Goal: Task Accomplishment & Management: Complete application form

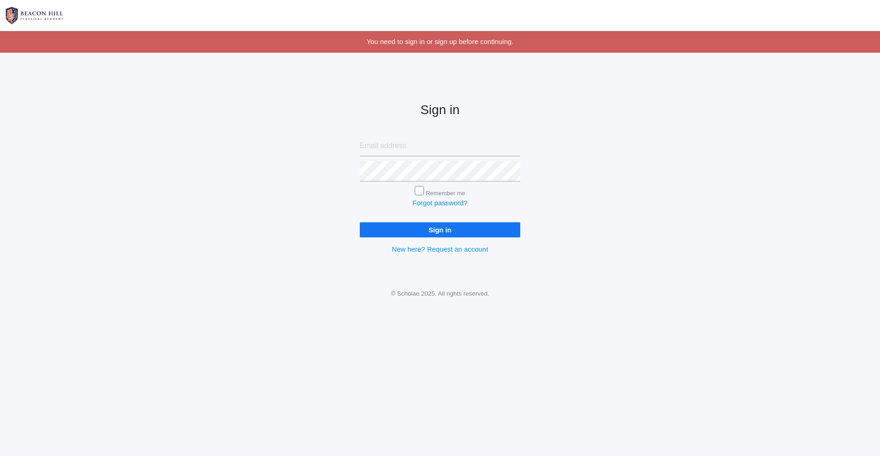
click at [377, 146] on input "email" at bounding box center [440, 146] width 161 height 21
click at [377, 142] on input "email" at bounding box center [440, 146] width 161 height 21
type input "patortega@hotmail.com"
click at [420, 206] on link "Forgot password?" at bounding box center [440, 203] width 55 height 8
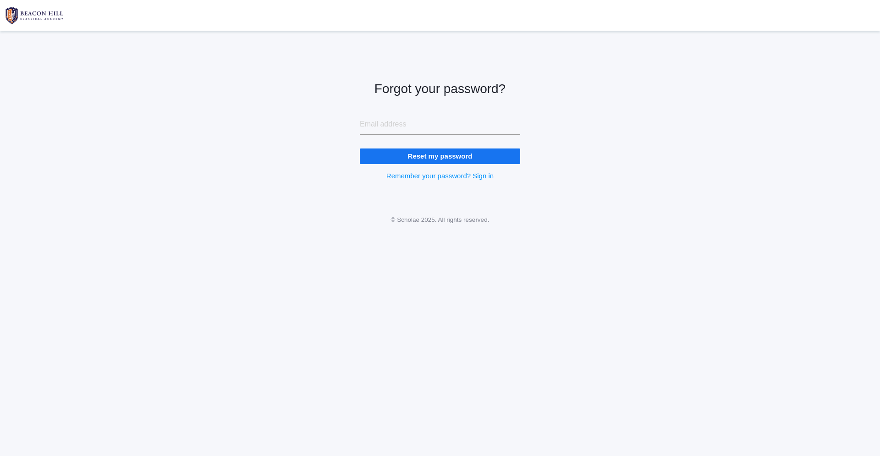
click at [445, 158] on input "Reset my password" at bounding box center [440, 156] width 161 height 15
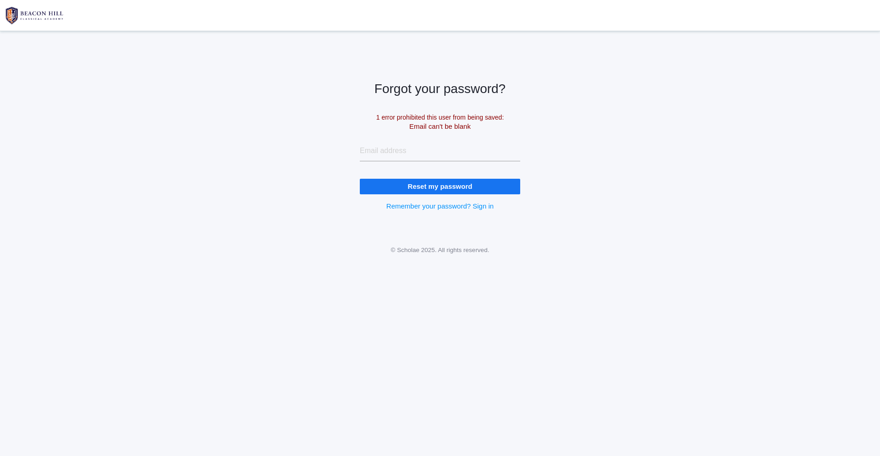
click at [445, 158] on input "email" at bounding box center [440, 151] width 161 height 21
click at [445, 157] on input "email" at bounding box center [440, 151] width 161 height 21
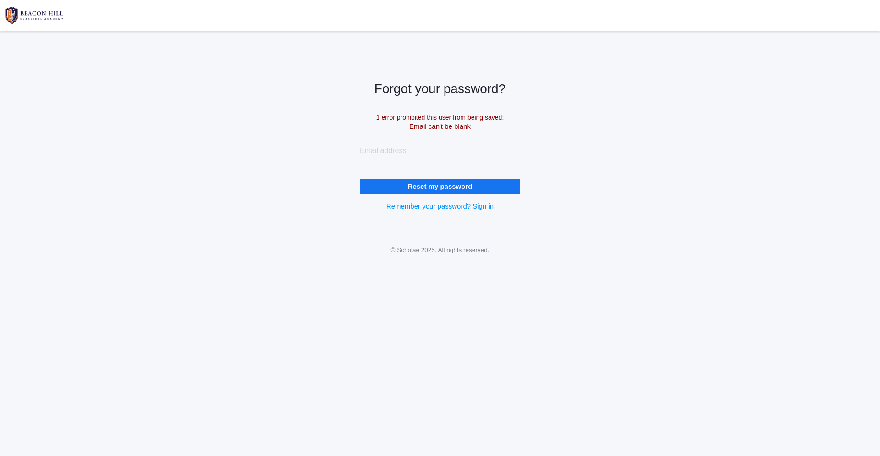
click at [445, 158] on input "email" at bounding box center [440, 151] width 161 height 21
type input "patortega@hotmail.com"
click at [418, 186] on input "Reset my password" at bounding box center [440, 186] width 161 height 15
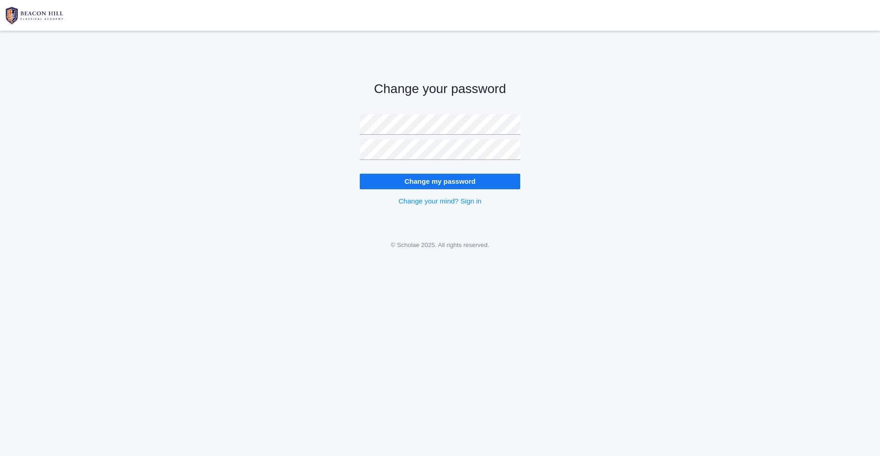
click at [395, 181] on input "Change my password" at bounding box center [440, 181] width 161 height 15
click at [444, 179] on input "Change my password" at bounding box center [440, 181] width 161 height 15
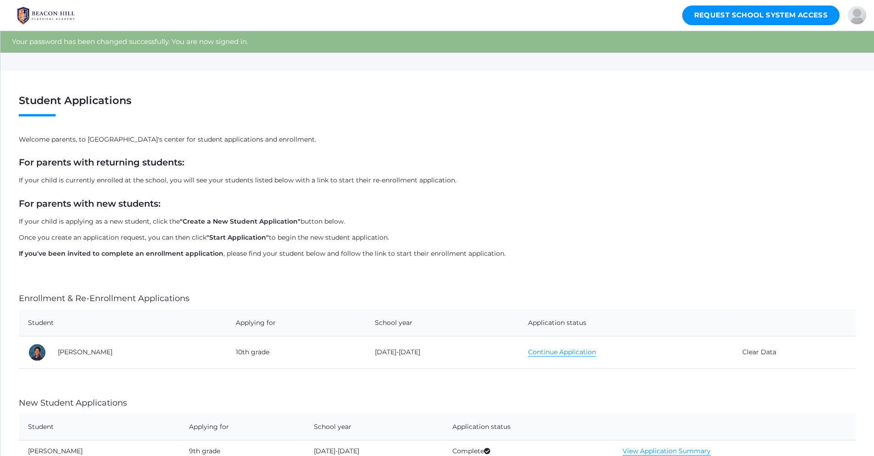
click at [535, 353] on link "Continue Application" at bounding box center [562, 352] width 68 height 9
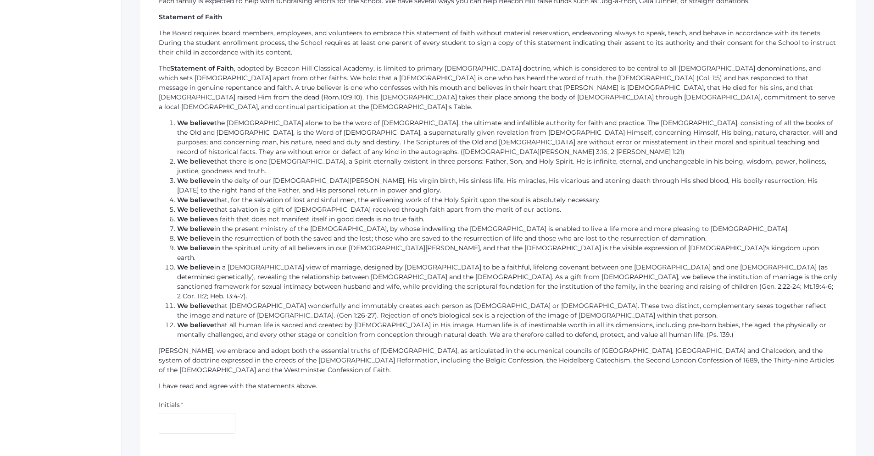
scroll to position [602, 0]
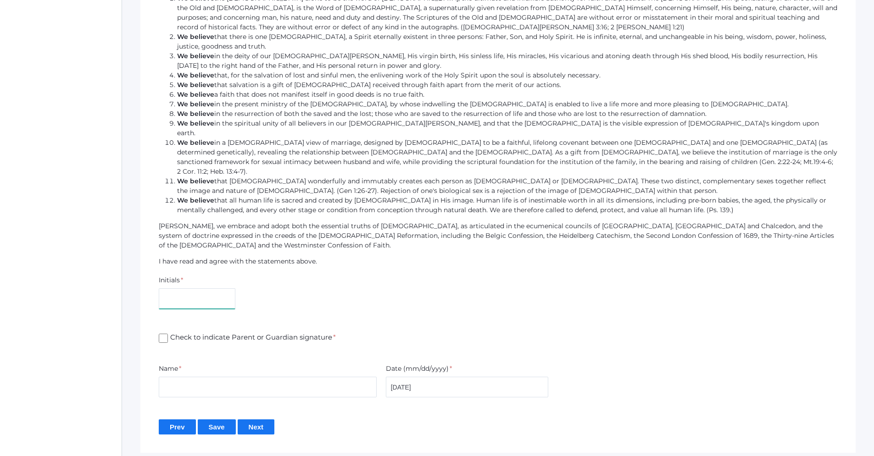
click at [219, 288] on input "text" at bounding box center [197, 298] width 77 height 21
type input "PO"
click at [161, 334] on input "Check to indicate Parent or Guardian signature *" at bounding box center [163, 338] width 9 height 9
checkbox input "true"
click at [167, 377] on input "text" at bounding box center [268, 387] width 218 height 21
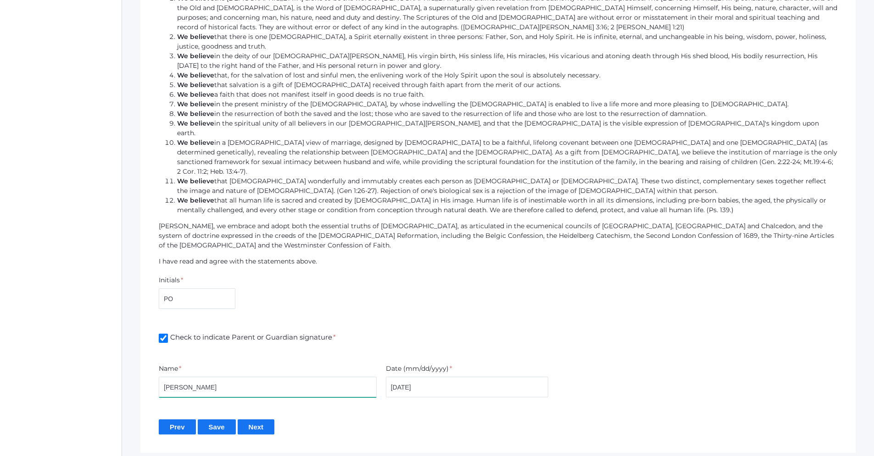
type input "[PERSON_NAME]"
click at [266, 420] on input "Next" at bounding box center [256, 427] width 37 height 15
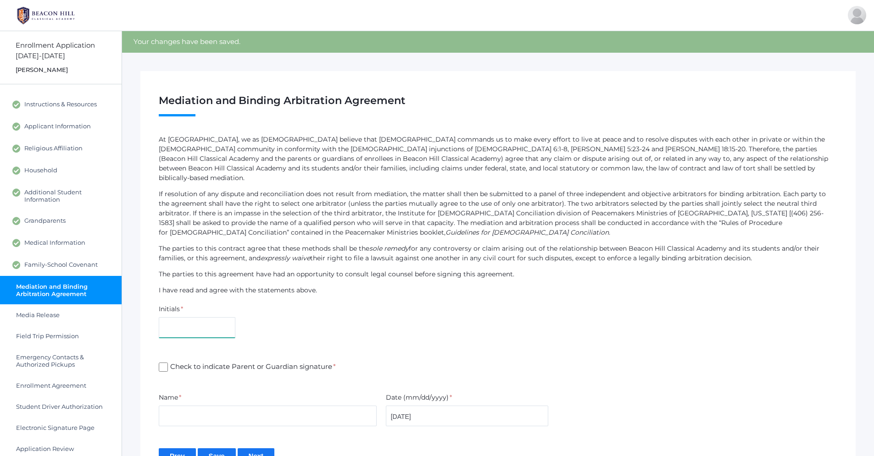
click at [200, 317] on input "text" at bounding box center [197, 327] width 77 height 21
type input "PO"
click at [166, 363] on input "Check to indicate Parent or Guardian signature *" at bounding box center [163, 367] width 9 height 9
checkbox input "true"
click at [176, 410] on input "text" at bounding box center [268, 416] width 218 height 21
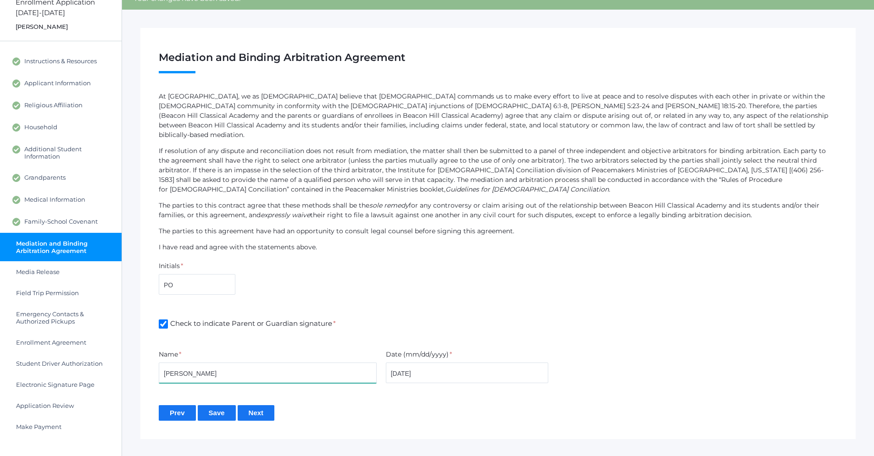
scroll to position [56, 0]
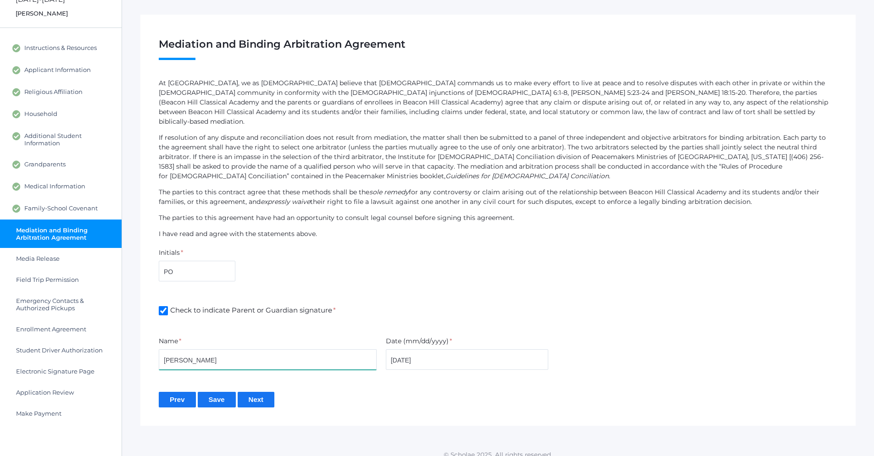
type input "[PERSON_NAME]"
click at [263, 392] on input "Next" at bounding box center [256, 399] width 37 height 15
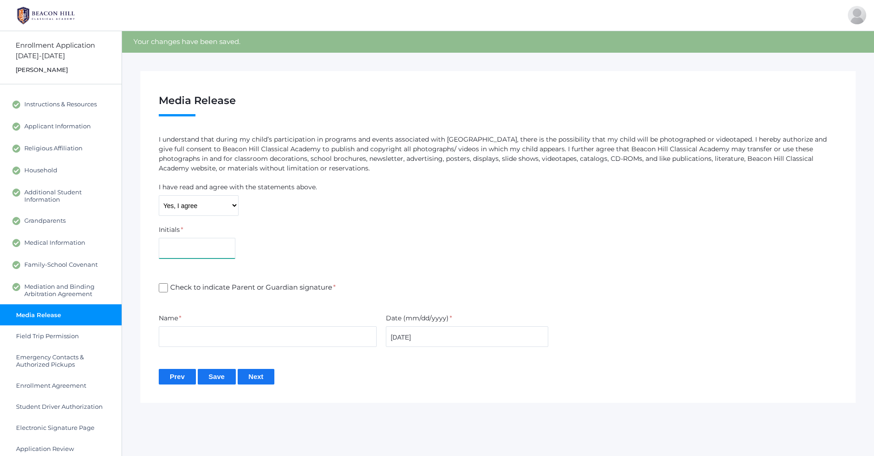
click at [177, 248] on input "text" at bounding box center [197, 248] width 77 height 21
type input "PO"
drag, startPoint x: 162, startPoint y: 290, endPoint x: 162, endPoint y: 296, distance: 6.0
click at [162, 290] on input "Check to indicate Parent or Guardian signature *" at bounding box center [163, 287] width 9 height 9
checkbox input "true"
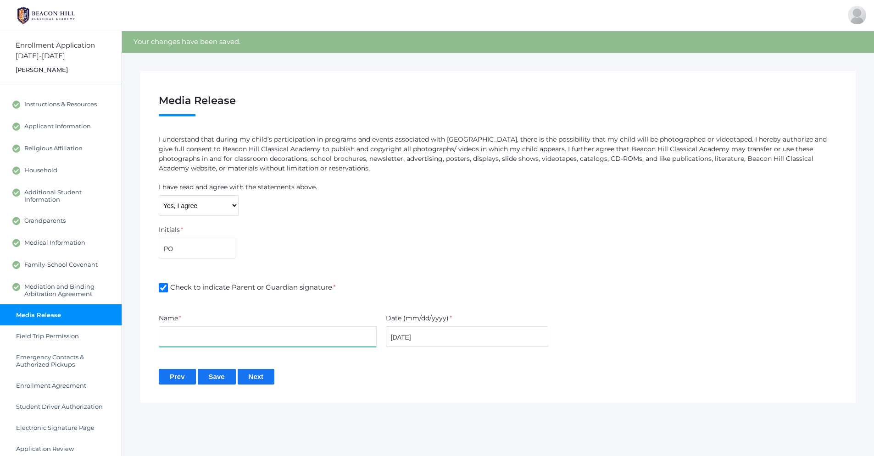
click at [176, 335] on input "text" at bounding box center [268, 337] width 218 height 21
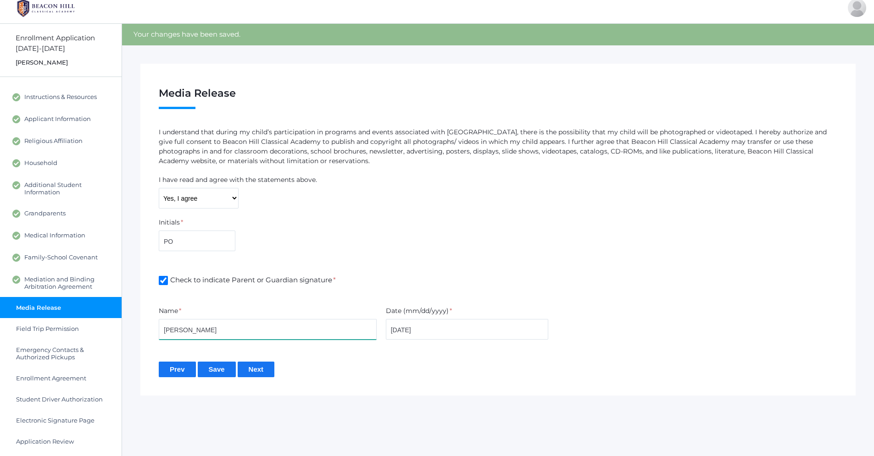
type input "Patrick Ortega"
click at [266, 371] on input "Next" at bounding box center [256, 369] width 37 height 15
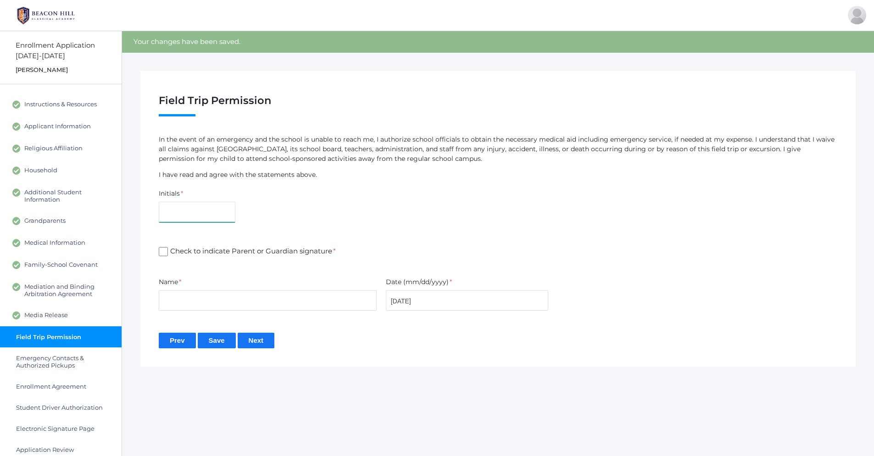
click at [210, 211] on input "text" at bounding box center [197, 212] width 77 height 21
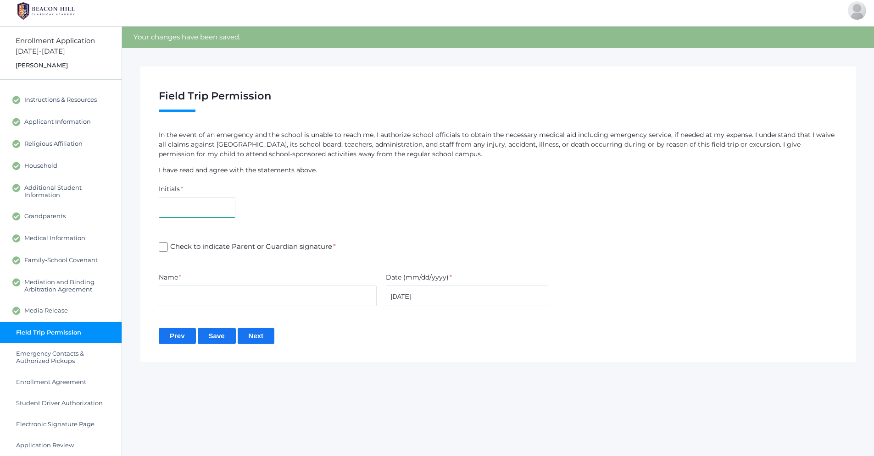
scroll to position [7, 0]
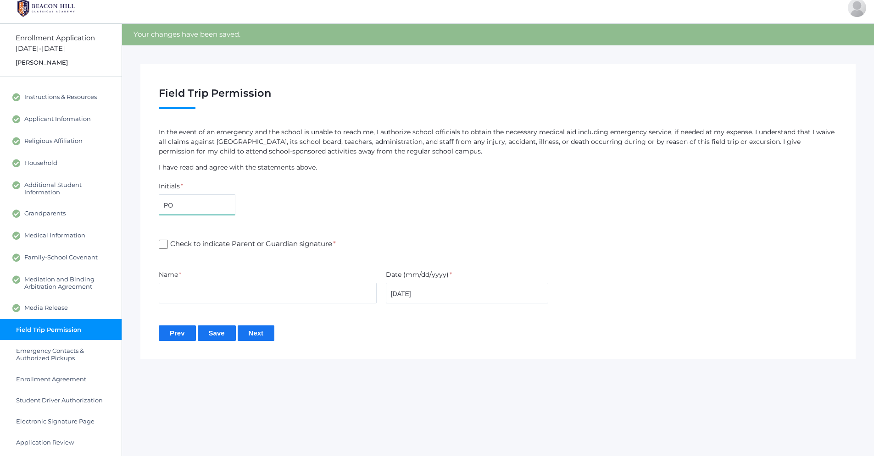
type input "PO"
click at [164, 245] on input "Check to indicate Parent or Guardian signature *" at bounding box center [163, 244] width 9 height 9
checkbox input "true"
click at [162, 288] on input "text" at bounding box center [268, 293] width 218 height 21
type input "[PERSON_NAME]"
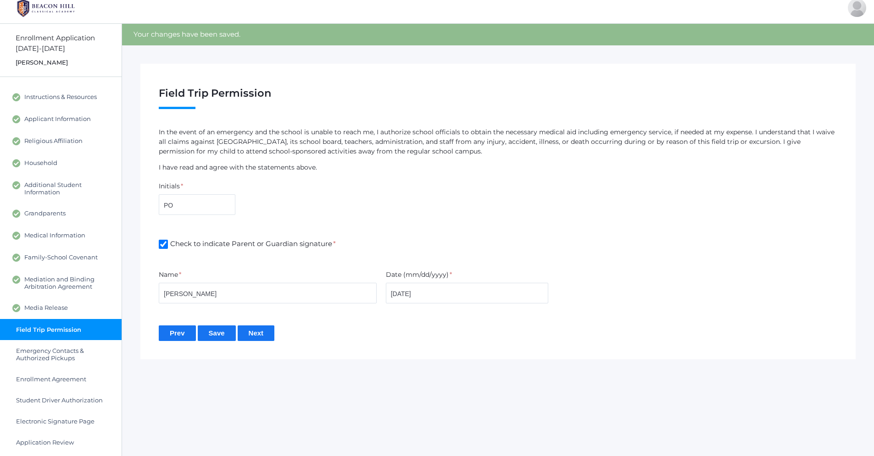
click at [255, 334] on input "Next" at bounding box center [256, 333] width 37 height 15
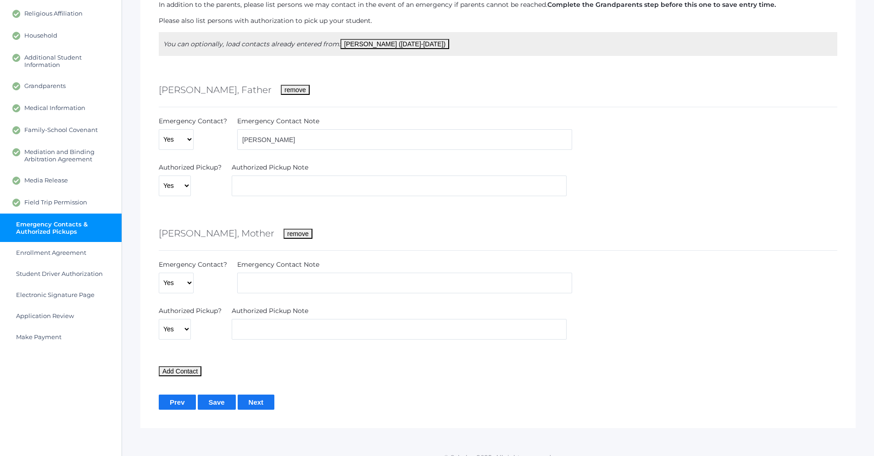
scroll to position [147, 0]
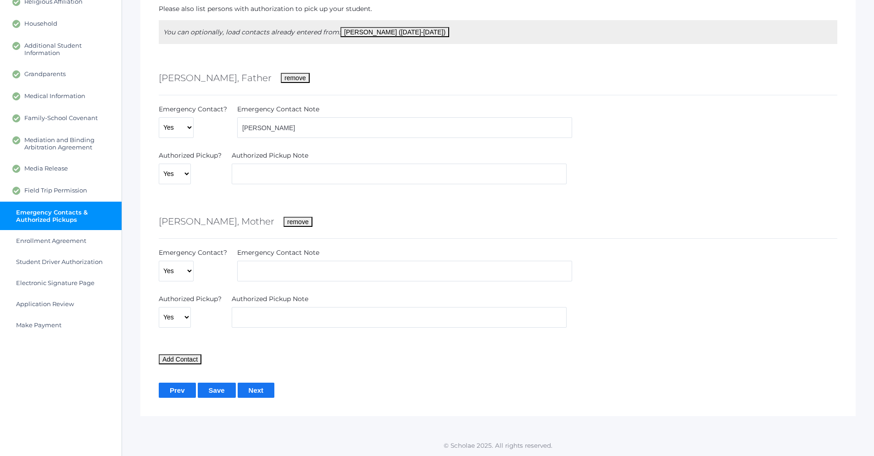
click at [267, 389] on input "Next" at bounding box center [256, 390] width 37 height 15
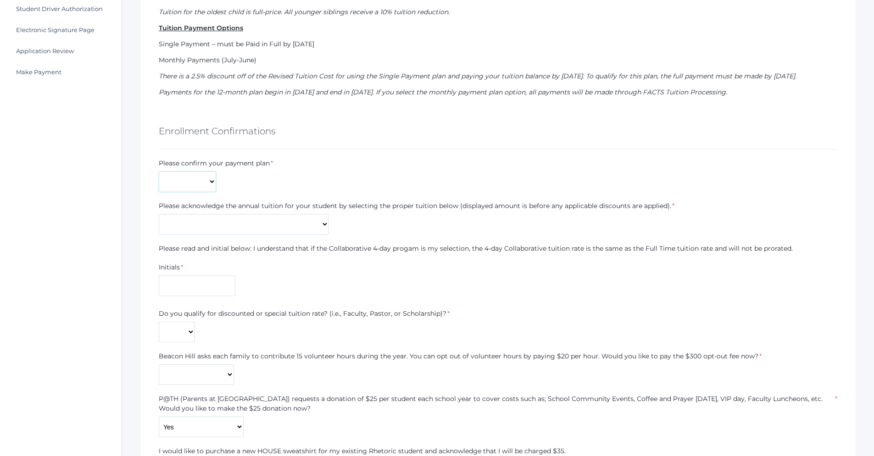
scroll to position [404, 0]
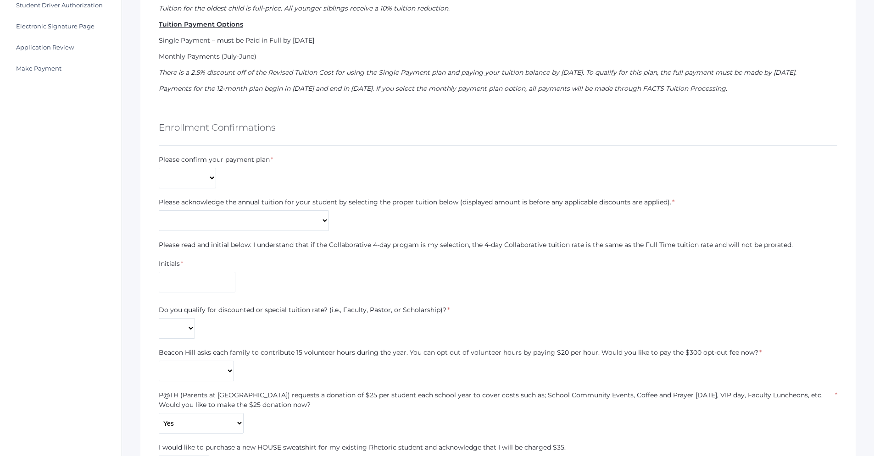
select select "$13,659"
click option "Rhetoric (9-12) Collaborative - $13,659" at bounding box center [0, 0] width 0 height 0
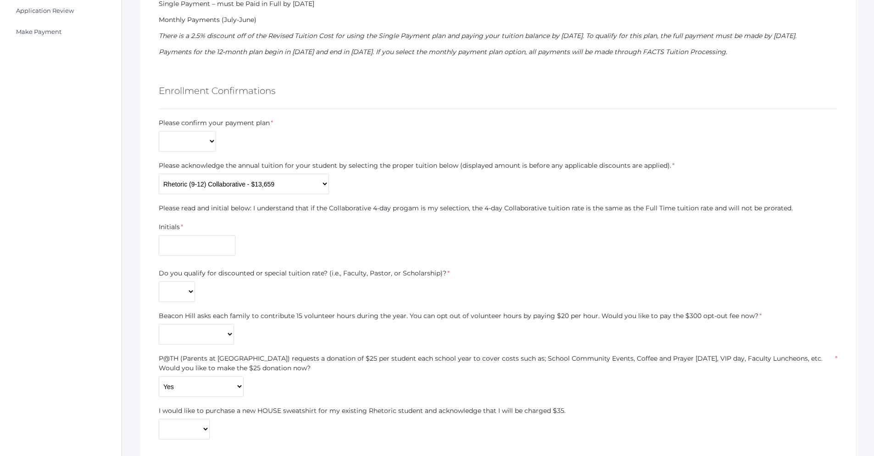
click at [214, 258] on div "Initials *" at bounding box center [197, 240] width 86 height 37
click at [213, 251] on input "text" at bounding box center [197, 245] width 77 height 21
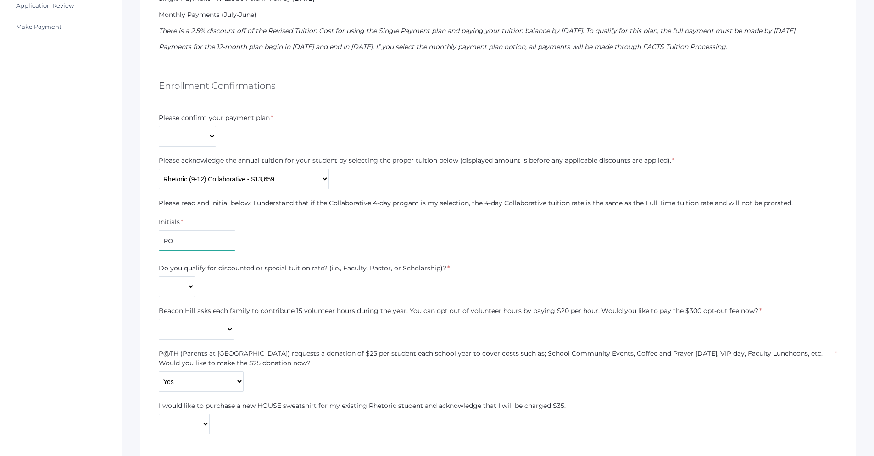
scroll to position [448, 0]
type input "PO"
select select "Yes"
click option "Yes" at bounding box center [0, 0] width 0 height 0
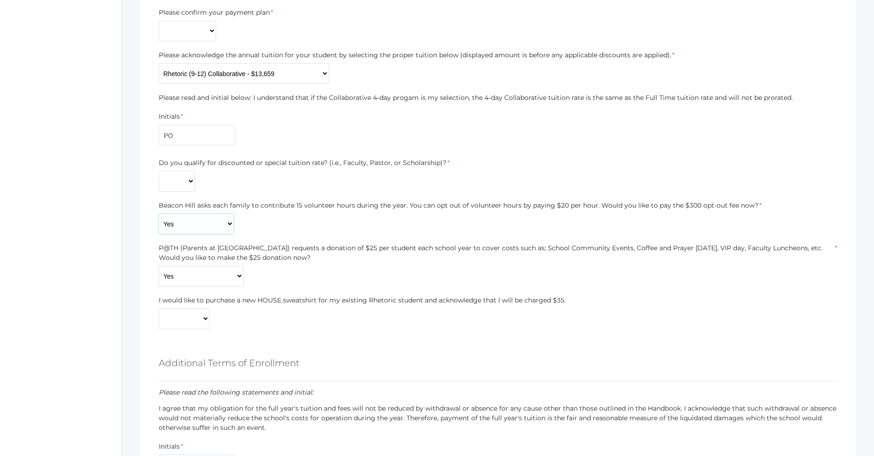
scroll to position [558, 0]
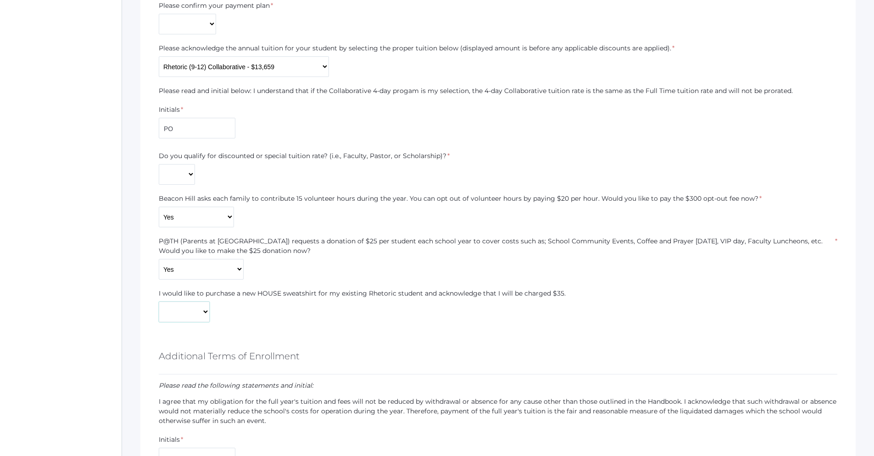
select select "Yes"
click option "Yes" at bounding box center [0, 0] width 0 height 0
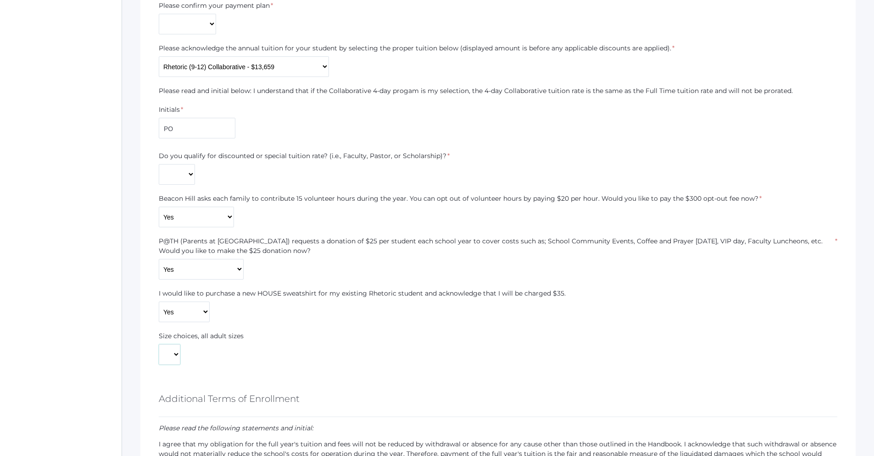
select select "L"
click option "L" at bounding box center [0, 0] width 0 height 0
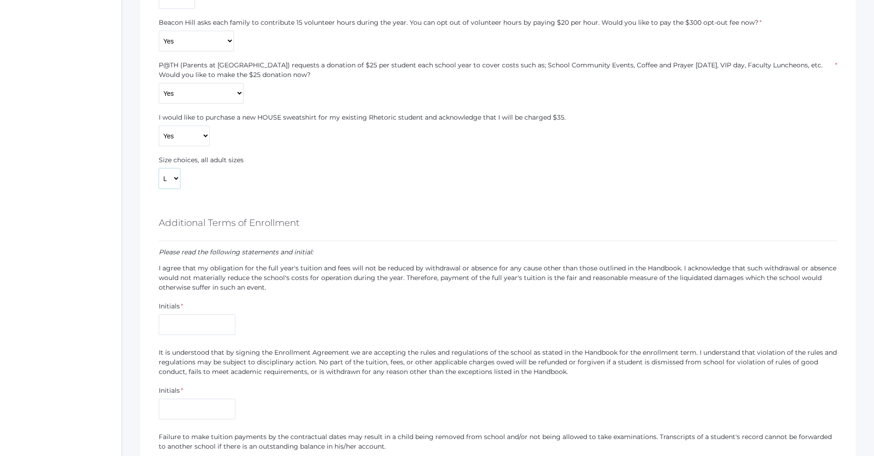
scroll to position [741, 0]
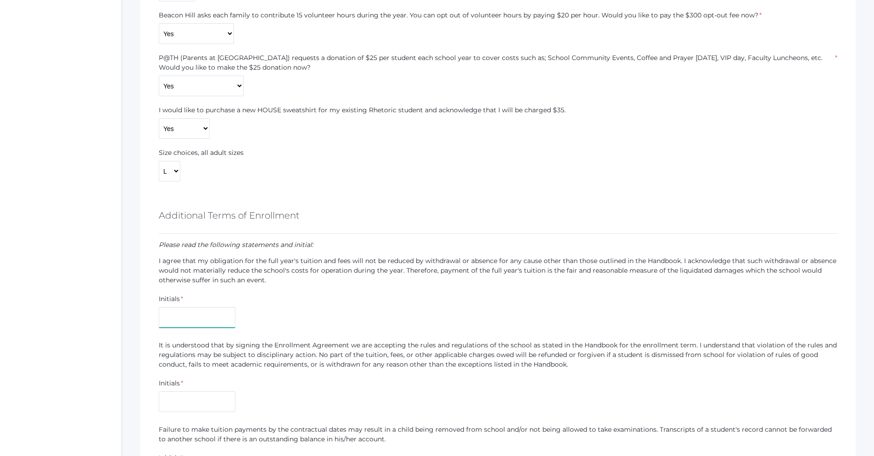
click at [190, 325] on input "text" at bounding box center [197, 317] width 77 height 21
type input "PO"
click at [176, 401] on input "text" at bounding box center [197, 402] width 77 height 21
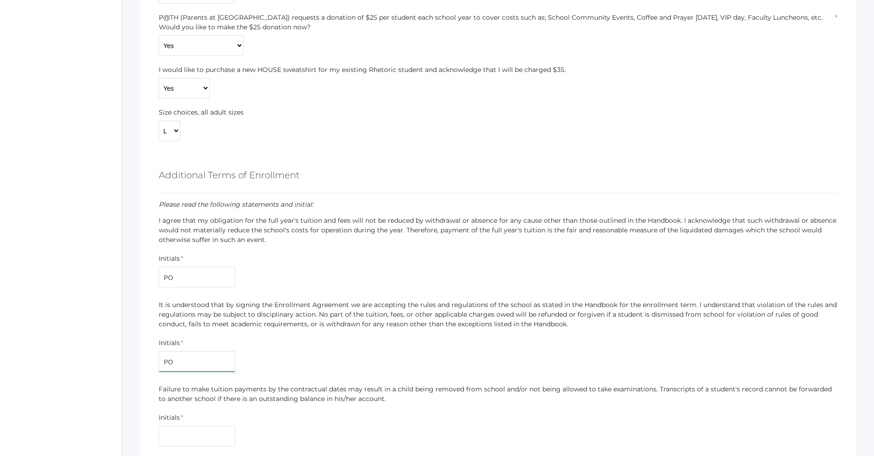
scroll to position [844, 0]
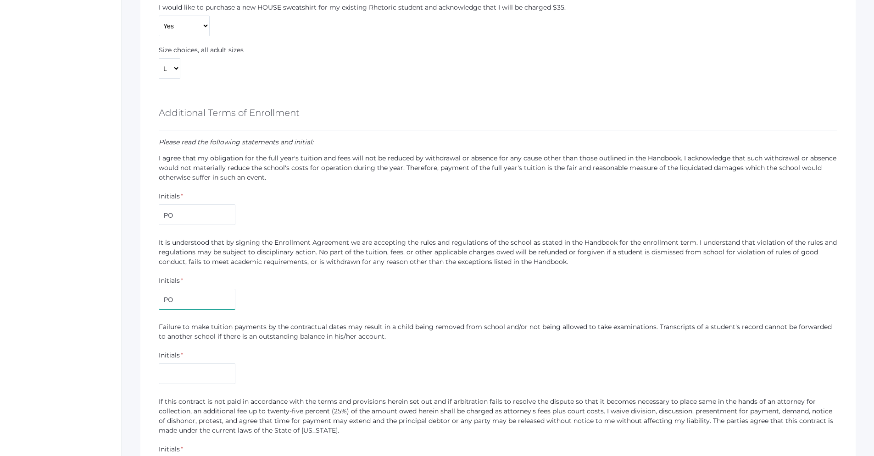
type input "PO"
click at [201, 376] on input "text" at bounding box center [197, 374] width 77 height 21
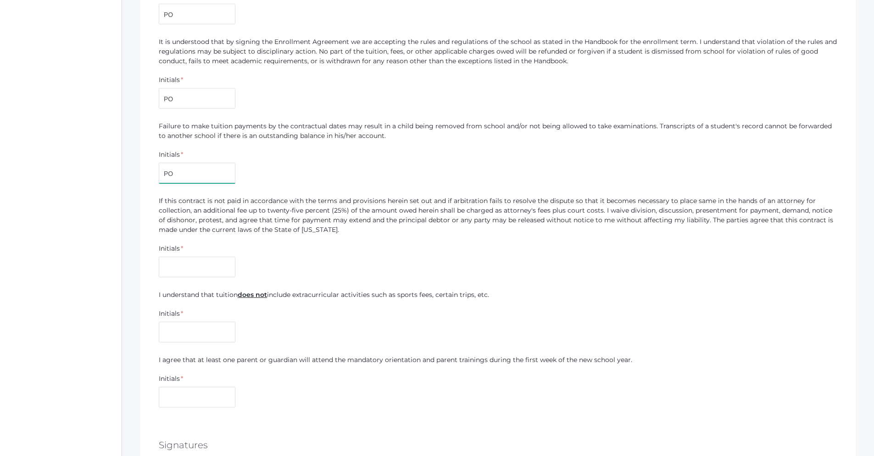
scroll to position [1086, 0]
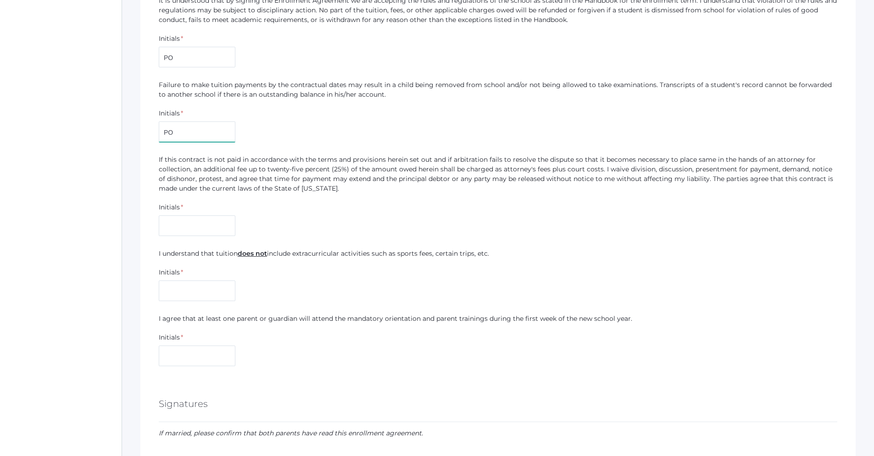
type input "PO"
click at [199, 219] on input "text" at bounding box center [197, 226] width 77 height 21
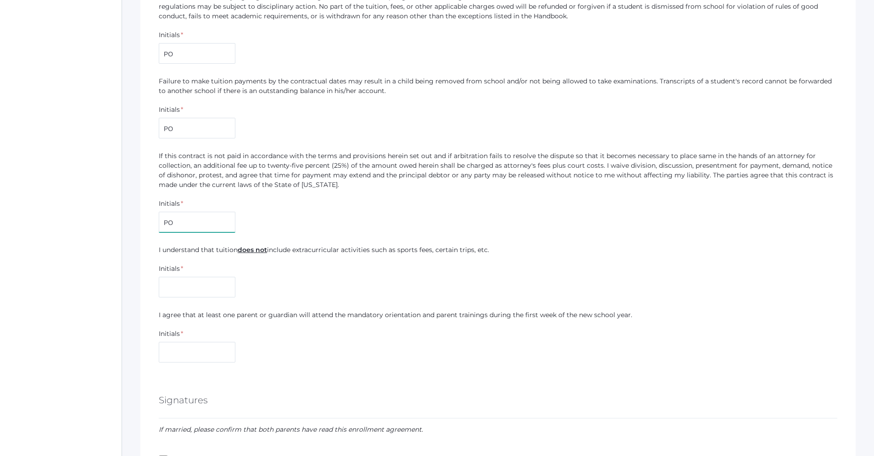
scroll to position [1093, 0]
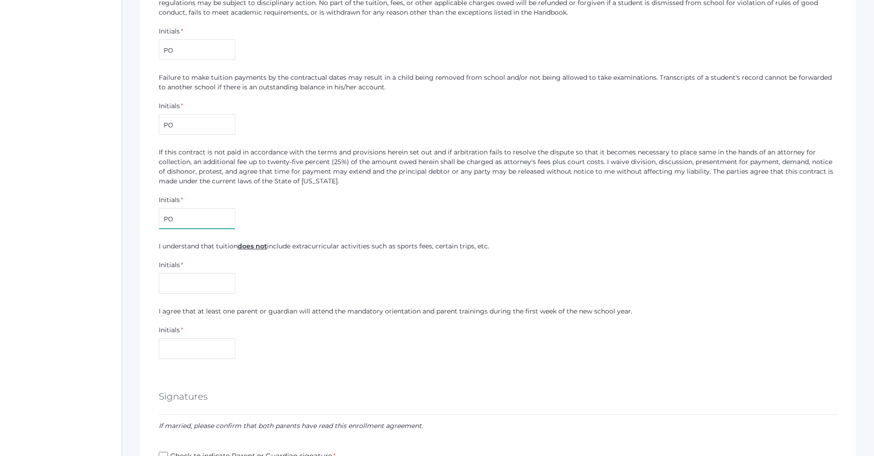
type input "PO"
click at [198, 290] on input "text" at bounding box center [197, 283] width 77 height 21
type input "PO"
click at [185, 348] on input "text" at bounding box center [197, 348] width 77 height 21
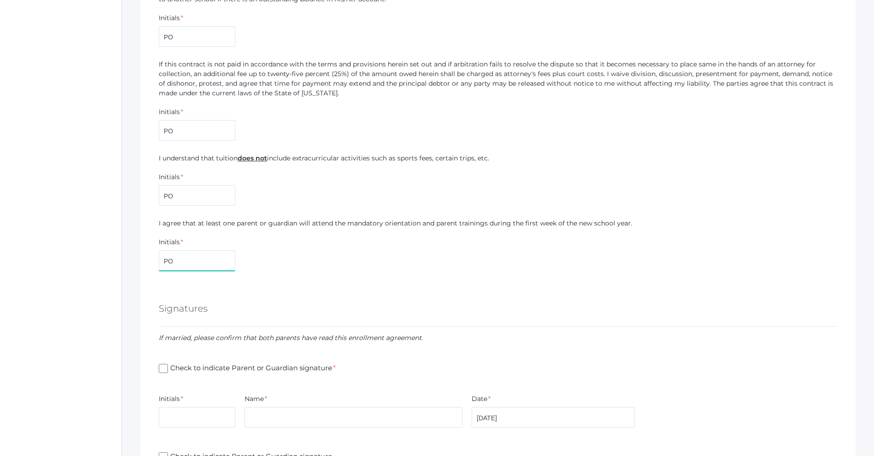
type input "PO"
click at [161, 369] on input "Check to indicate Parent or Guardian signature *" at bounding box center [163, 368] width 9 height 9
checkbox input "true"
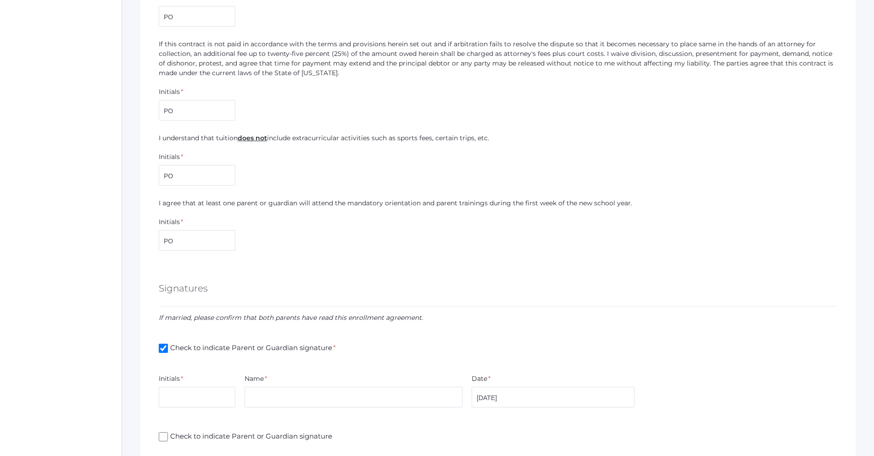
scroll to position [1203, 0]
click at [176, 401] on input "text" at bounding box center [197, 395] width 77 height 21
type input "PO"
click at [291, 396] on input "text" at bounding box center [353, 395] width 218 height 21
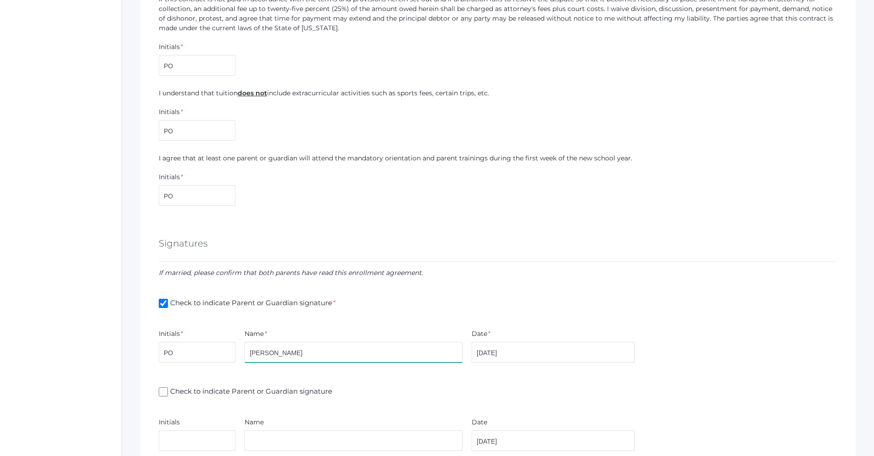
scroll to position [1336, 0]
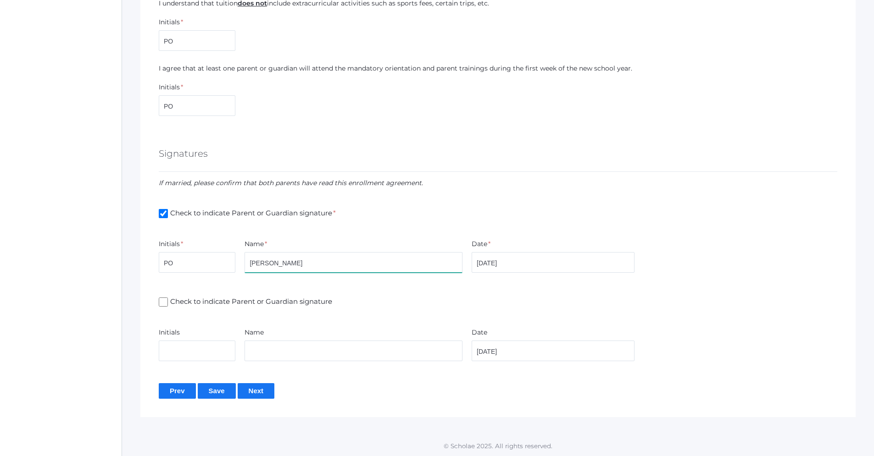
type input "[PERSON_NAME]"
click at [160, 305] on input "Check to indicate Parent or Guardian signature" at bounding box center [163, 302] width 9 height 9
checkbox input "true"
click at [177, 357] on input "text" at bounding box center [197, 351] width 77 height 21
type input "PO"
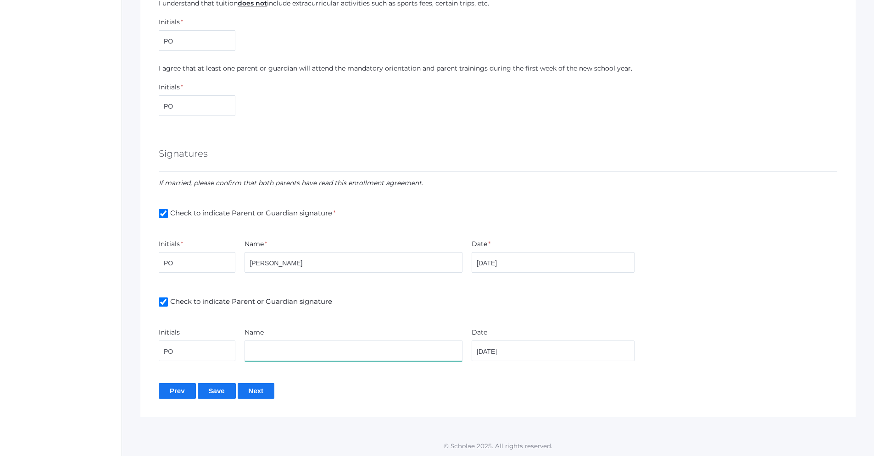
drag, startPoint x: 322, startPoint y: 346, endPoint x: 324, endPoint y: 341, distance: 4.8
click at [323, 342] on input "text" at bounding box center [353, 351] width 218 height 21
type input "[PERSON_NAME]"
click at [266, 389] on input "Next" at bounding box center [256, 390] width 37 height 15
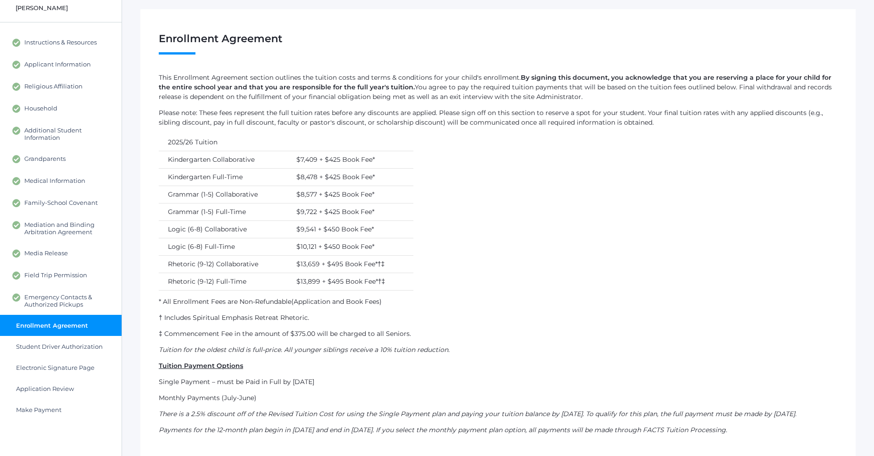
scroll to position [183, 0]
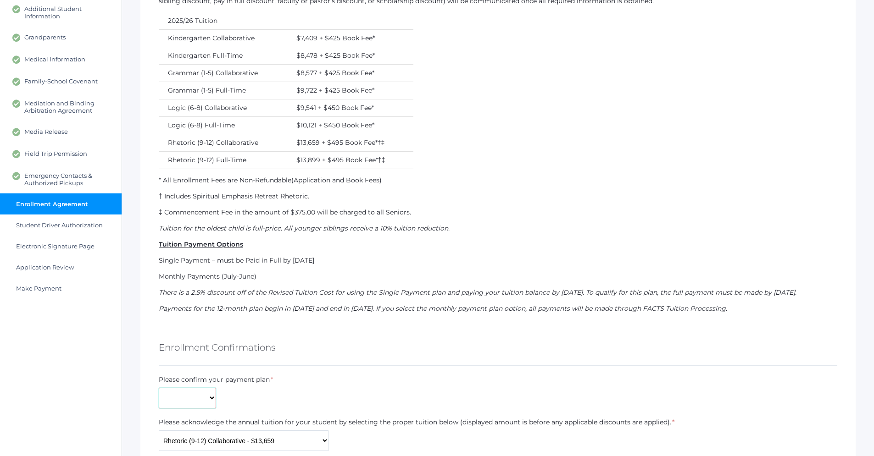
select select "Single Payment Due July"
click option "Single Payment Due July" at bounding box center [0, 0] width 0 height 0
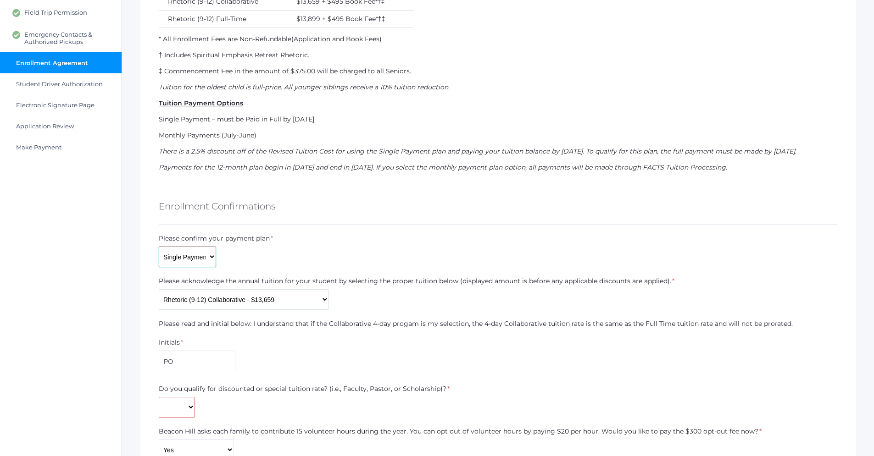
scroll to position [330, 0]
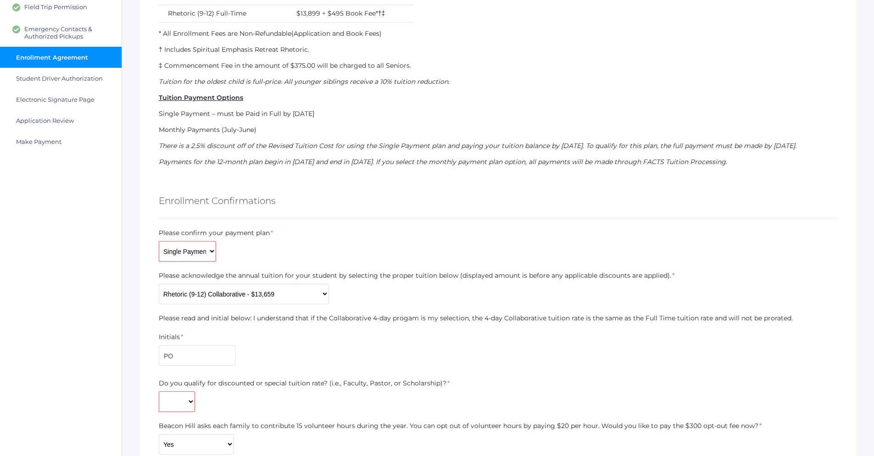
click at [196, 395] on div "Do you qualify for discounted or special tuition rate? (i.e., Faculty, Pastor, …" at bounding box center [304, 395] width 291 height 33
select select "No"
click option "No" at bounding box center [0, 0] width 0 height 0
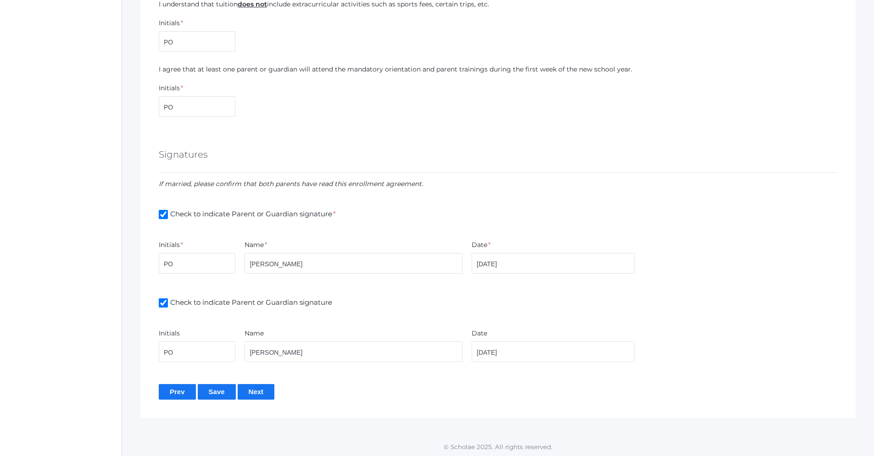
scroll to position [1336, 0]
click at [256, 387] on input "Next" at bounding box center [256, 390] width 37 height 15
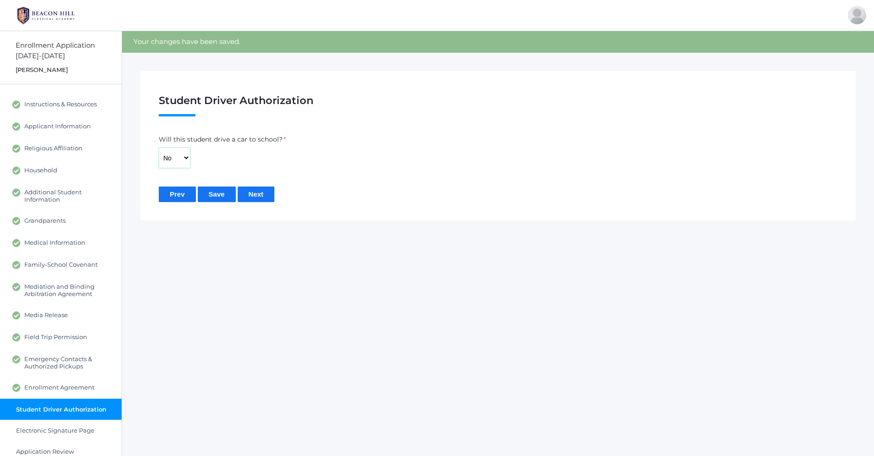
click option "No" at bounding box center [0, 0] width 0 height 0
click at [267, 202] on input "Next" at bounding box center [256, 194] width 37 height 15
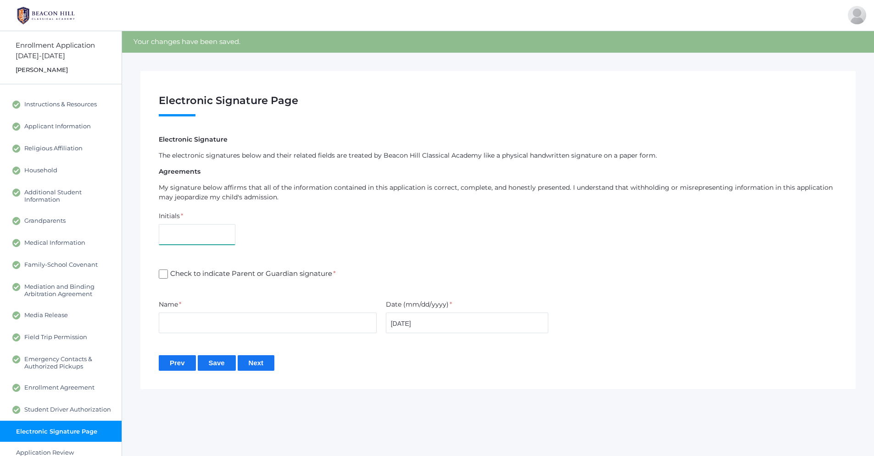
click at [162, 231] on input "text" at bounding box center [197, 234] width 77 height 21
type input "PO"
click at [163, 275] on input "Check to indicate Parent or Guardian signature *" at bounding box center [163, 274] width 9 height 9
checkbox input "true"
click at [172, 315] on input "text" at bounding box center [268, 323] width 218 height 21
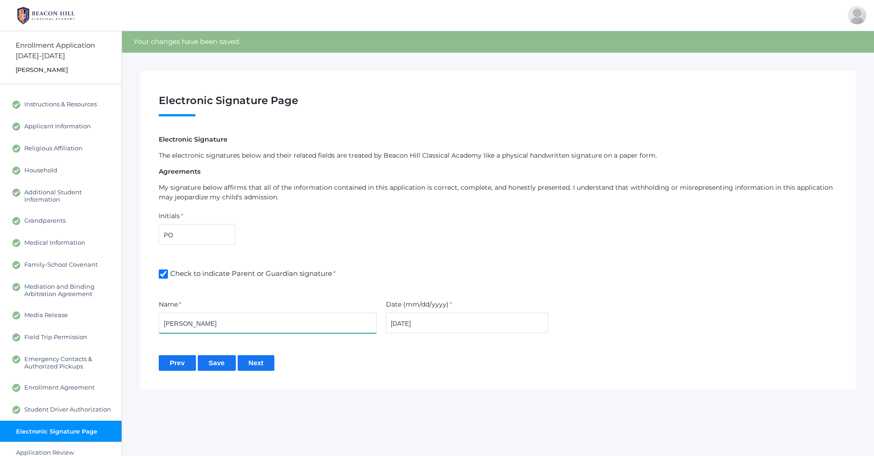
type input "[PERSON_NAME]"
click at [260, 365] on input "Next" at bounding box center [256, 362] width 37 height 15
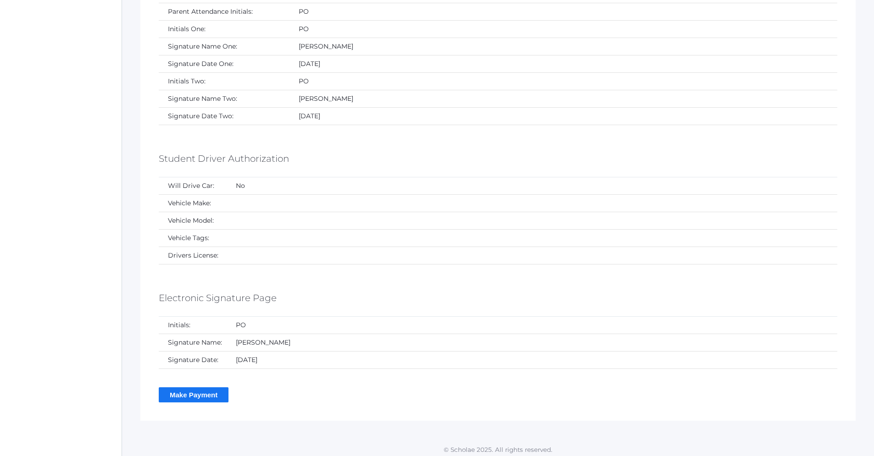
scroll to position [4208, 0]
click at [188, 386] on input "Make Payment" at bounding box center [194, 393] width 70 height 15
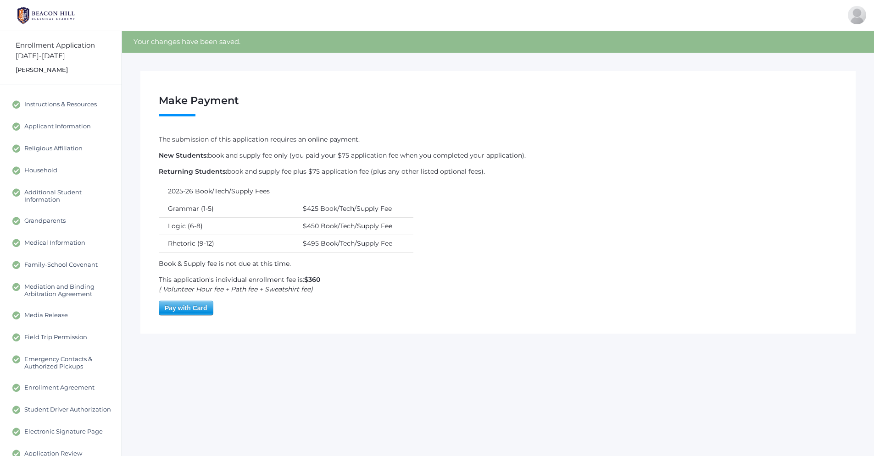
scroll to position [42, 0]
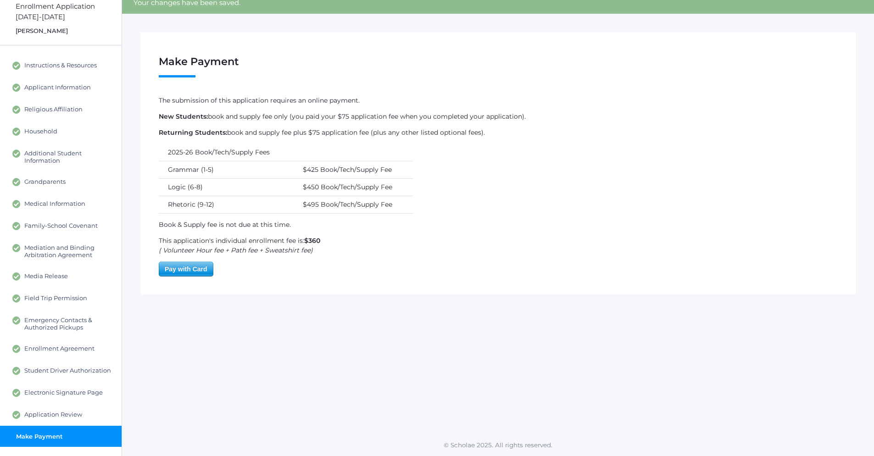
click at [204, 268] on span "Pay with Card" at bounding box center [186, 269] width 54 height 14
click at [192, 265] on span "Pay with Card" at bounding box center [186, 269] width 54 height 14
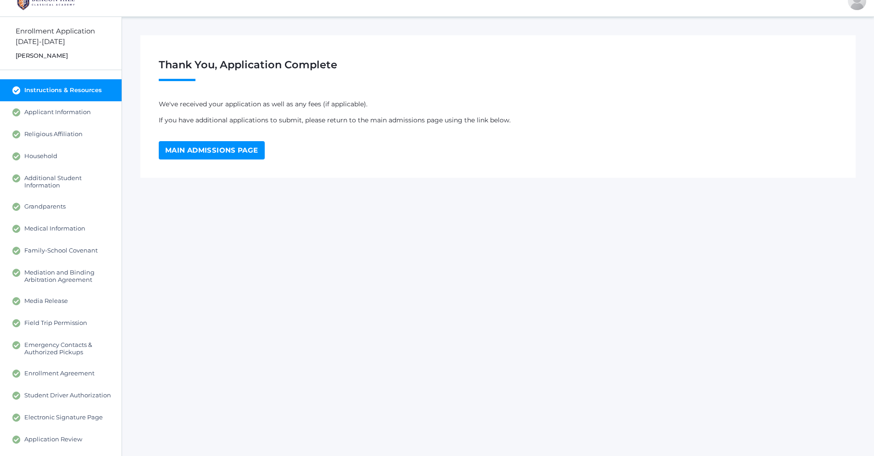
scroll to position [29, 0]
